Goal: Information Seeking & Learning: Learn about a topic

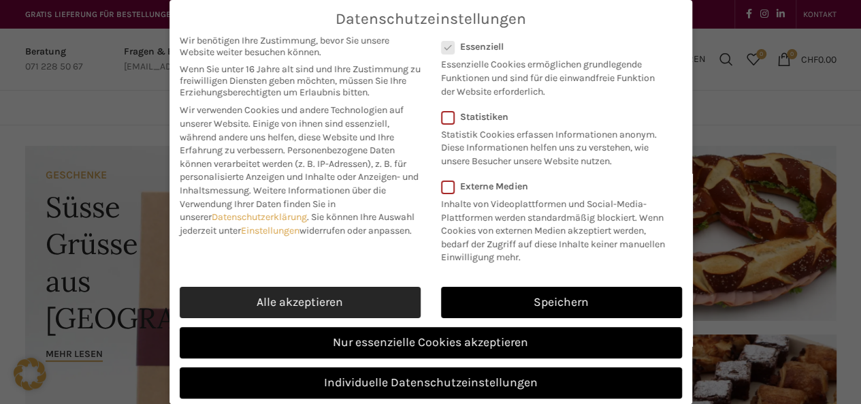
click at [365, 291] on link "Alle akzeptieren" at bounding box center [300, 301] width 241 height 31
checkbox input "true"
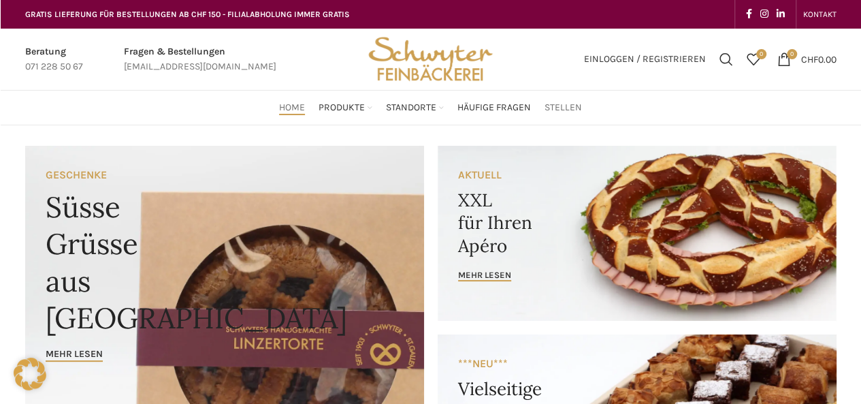
click at [569, 109] on span "Stellen" at bounding box center [562, 107] width 37 height 13
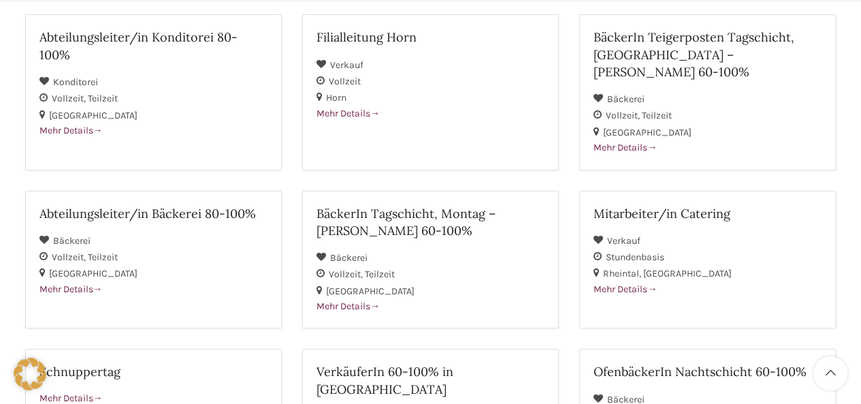
scroll to position [272, 0]
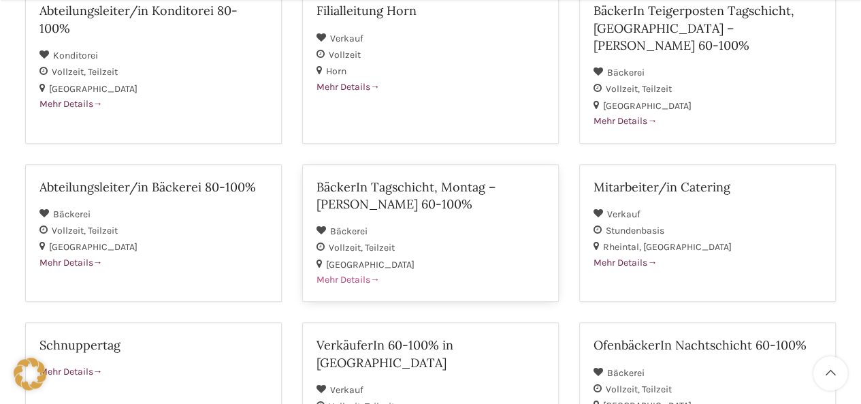
click at [359, 274] on span "Mehr Details" at bounding box center [347, 280] width 63 height 12
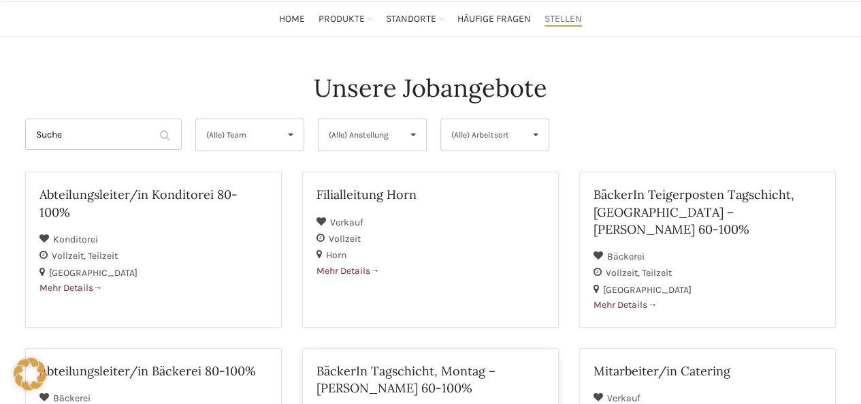
scroll to position [68, 0]
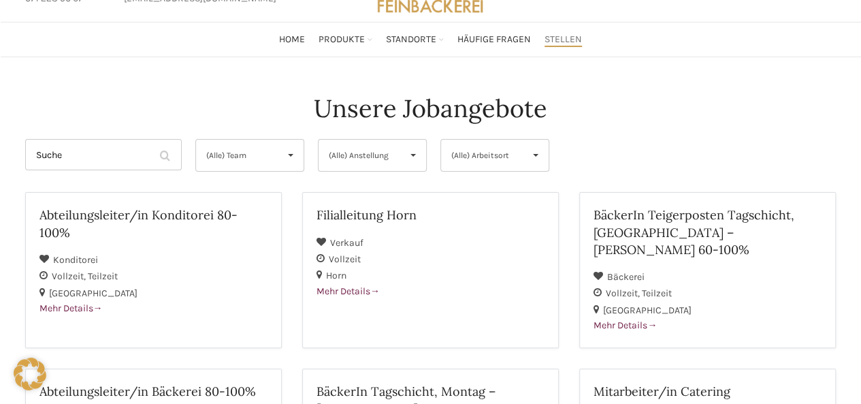
click at [276, 159] on div "(Alle) Team ▾" at bounding box center [249, 155] width 109 height 33
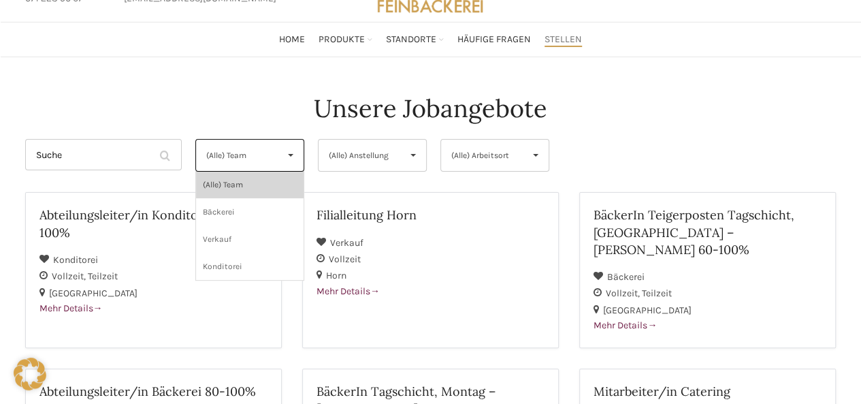
click at [244, 179] on li "(Alle) Team" at bounding box center [250, 184] width 108 height 27
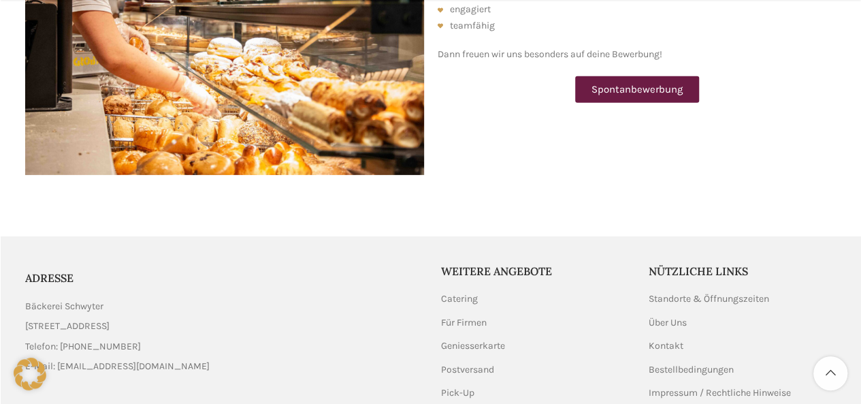
scroll to position [2108, 0]
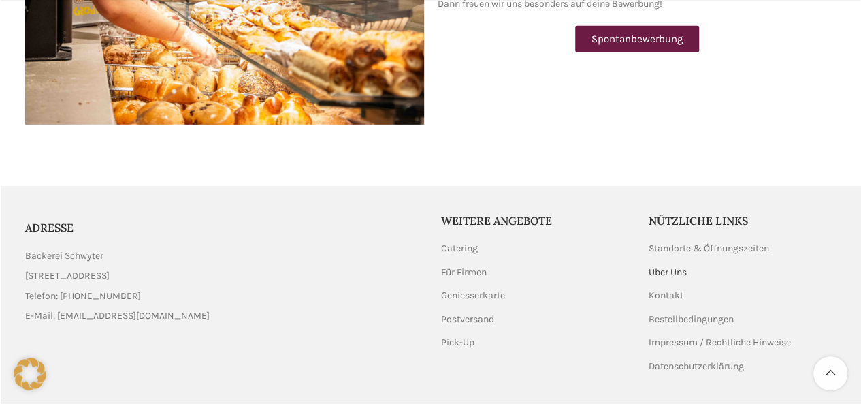
click at [668, 265] on link "Über Uns" at bounding box center [668, 272] width 39 height 14
